Goal: Navigation & Orientation: Find specific page/section

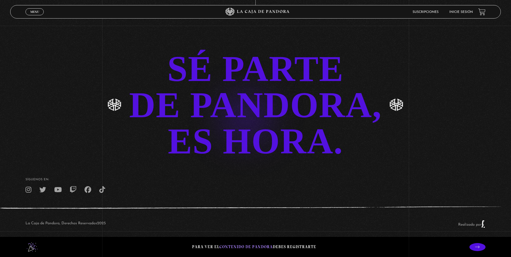
scroll to position [1346, 0]
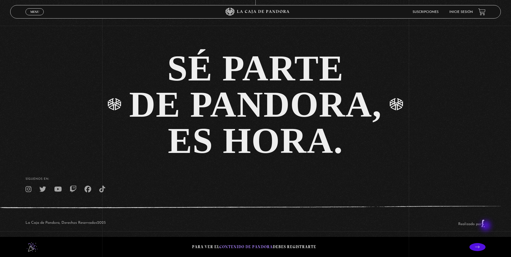
click at [486, 226] on p "Realizado por" at bounding box center [471, 224] width 27 height 8
click at [482, 225] on link "Realizado por" at bounding box center [471, 224] width 27 height 4
click at [486, 223] on link "Realizado por" at bounding box center [471, 224] width 27 height 4
click at [479, 247] on icon at bounding box center [477, 247] width 5 height 5
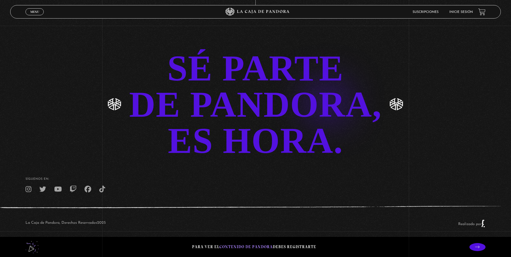
scroll to position [1346, 0]
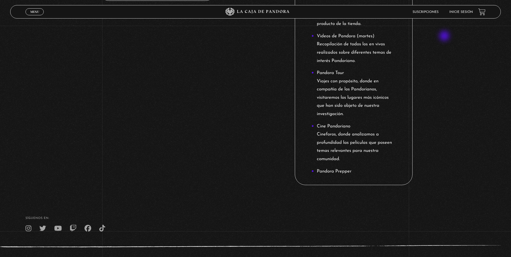
scroll to position [398, 0]
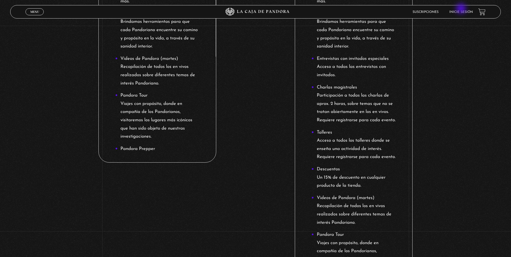
click at [463, 10] on link "Inicie sesión" at bounding box center [462, 11] width 24 height 3
